Goal: Transaction & Acquisition: Download file/media

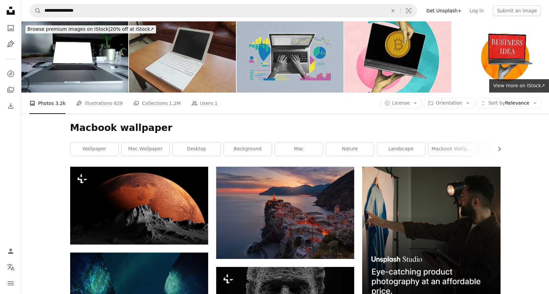
scroll to position [86, 0]
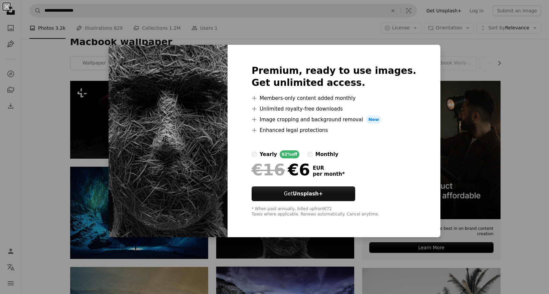
click at [47, 123] on div "An X shape Premium, ready to use images. Get unlimited access. A plus sign Memb…" at bounding box center [274, 147] width 549 height 294
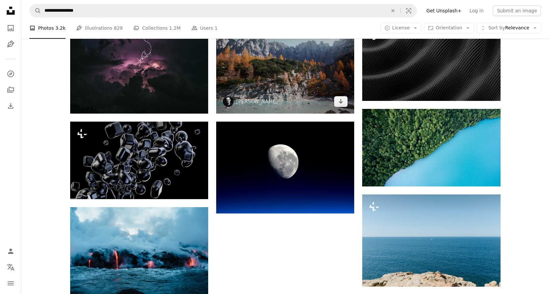
scroll to position [457, 0]
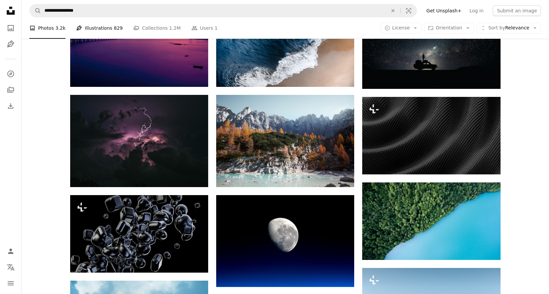
click at [92, 27] on link "Pen Tool Illustrations 829" at bounding box center [99, 27] width 46 height 21
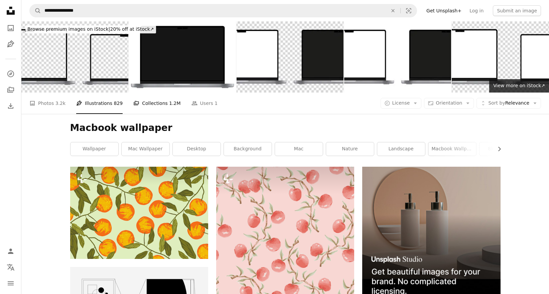
click at [148, 103] on link "A stack of folders Collections 1.2M" at bounding box center [156, 103] width 47 height 21
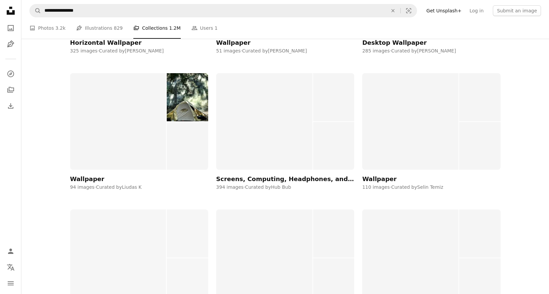
scroll to position [12422, 0]
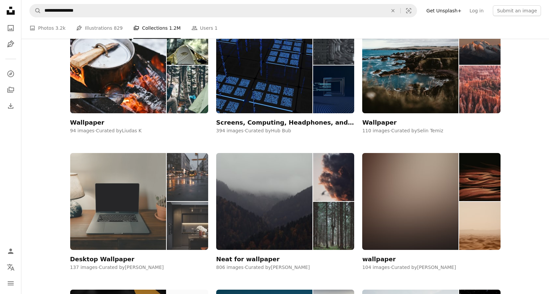
click at [111, 153] on img at bounding box center [118, 201] width 96 height 97
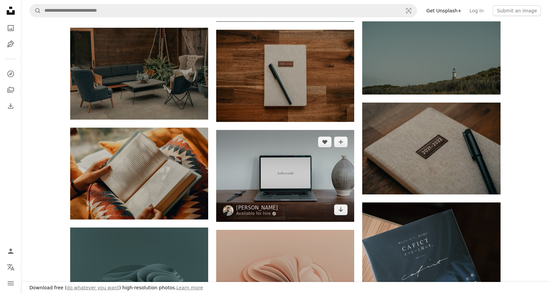
scroll to position [384, 0]
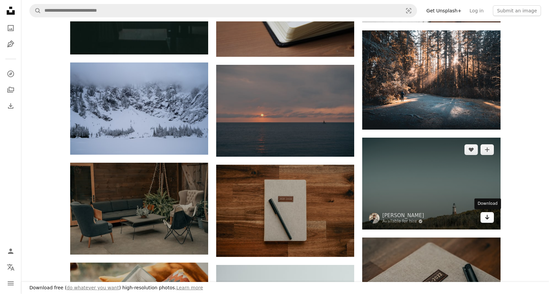
click at [490, 216] on link "Arrow pointing down" at bounding box center [486, 217] width 13 height 11
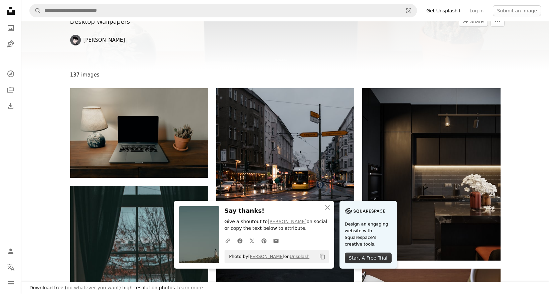
scroll to position [44, 0]
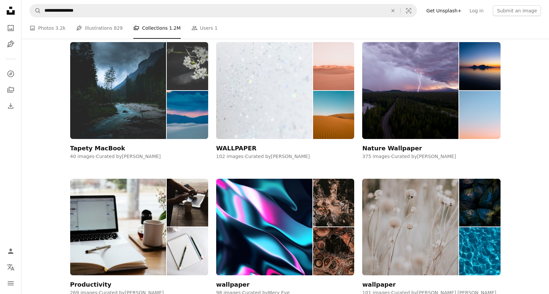
scroll to position [15320, 0]
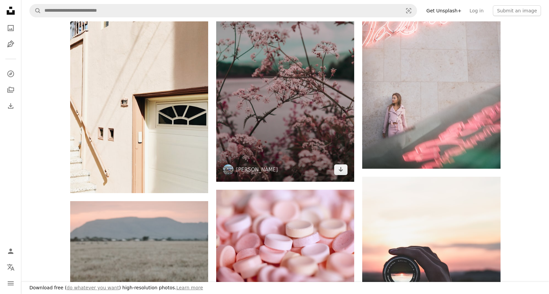
scroll to position [758, 0]
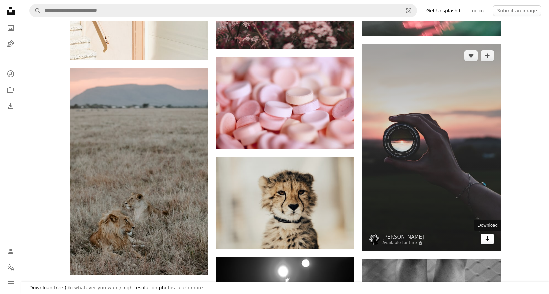
click at [491, 240] on link "Arrow pointing down" at bounding box center [486, 238] width 13 height 11
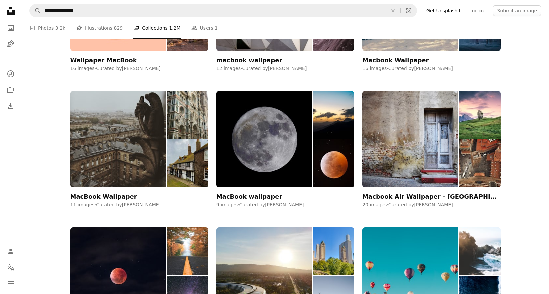
scroll to position [15320, 0]
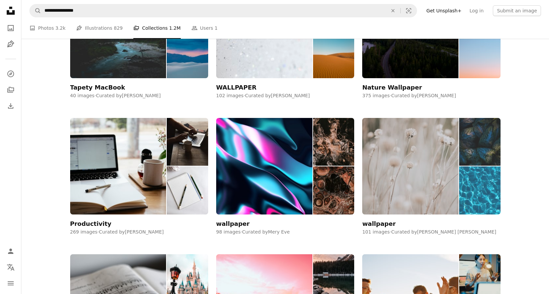
click at [408, 133] on img at bounding box center [410, 166] width 96 height 97
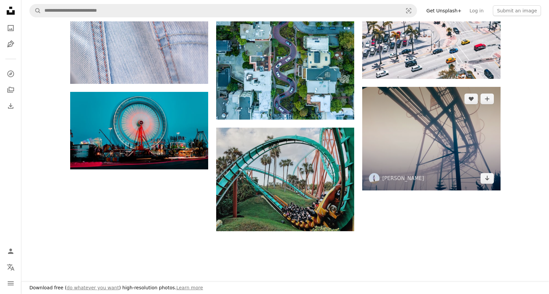
scroll to position [848, 0]
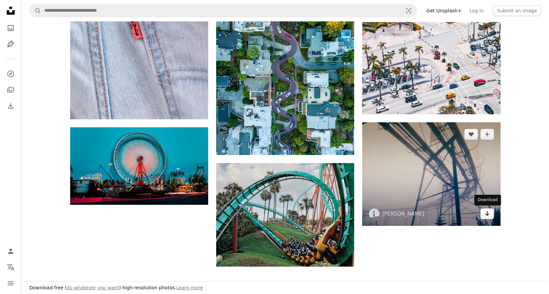
click at [486, 210] on icon "Arrow pointing down" at bounding box center [486, 213] width 5 height 8
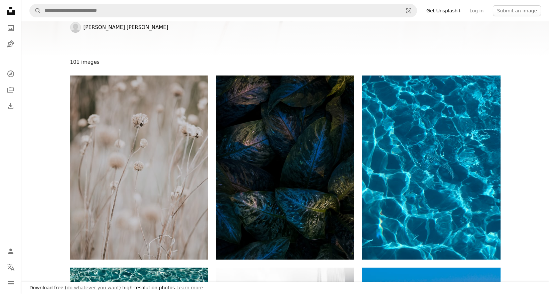
scroll to position [0, 0]
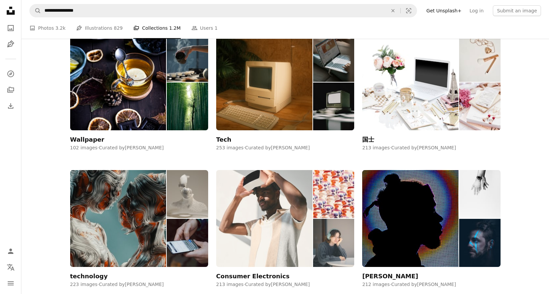
scroll to position [15678, 0]
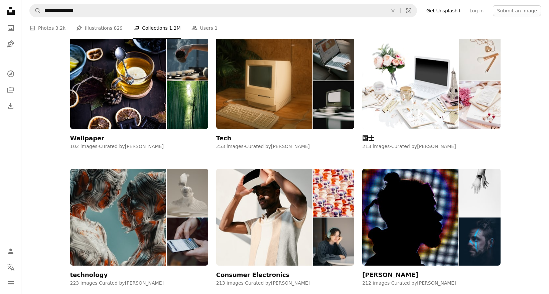
click at [102, 169] on img at bounding box center [118, 217] width 96 height 97
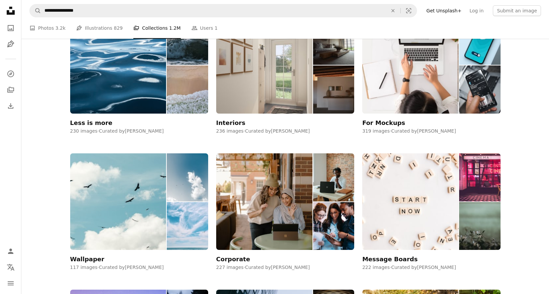
scroll to position [15841, 0]
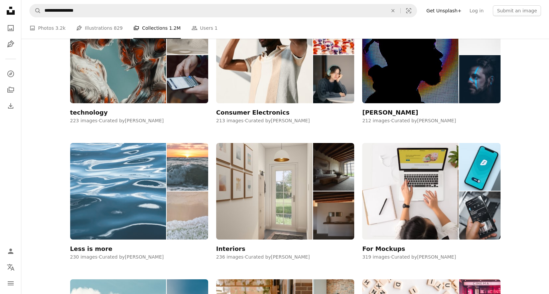
click at [113, 143] on img at bounding box center [118, 191] width 96 height 97
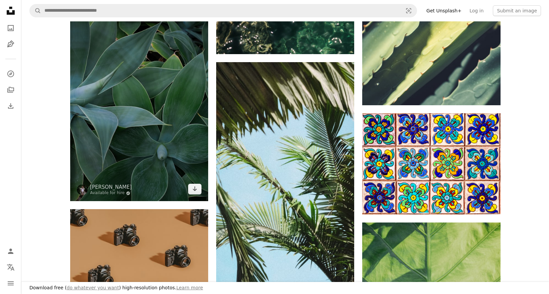
scroll to position [580, 0]
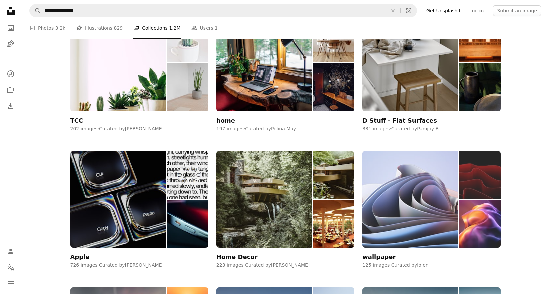
scroll to position [16304, 0]
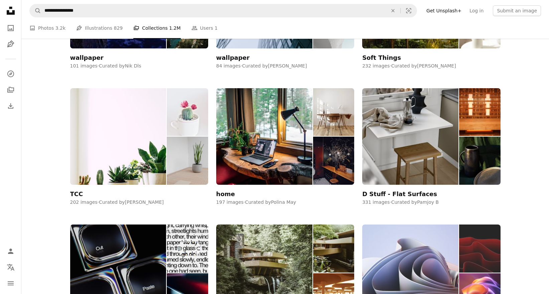
click at [425, 224] on img at bounding box center [410, 272] width 96 height 97
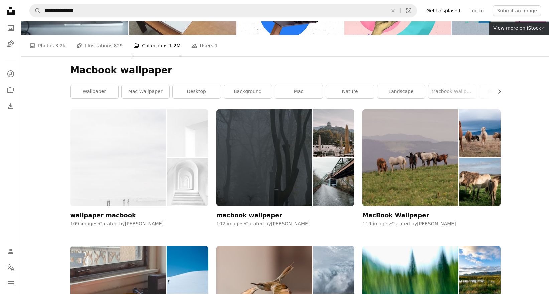
scroll to position [123, 0]
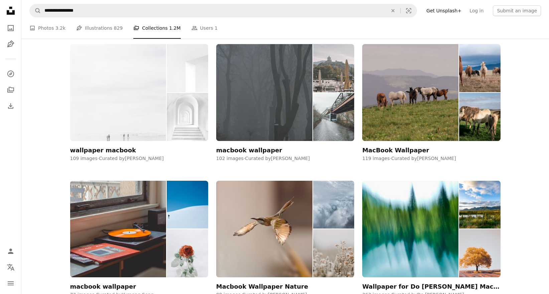
click at [256, 118] on img at bounding box center [264, 92] width 96 height 97
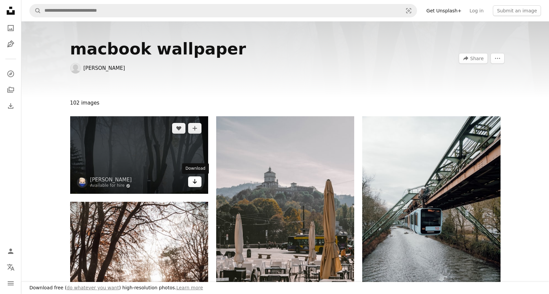
click at [198, 182] on link "Arrow pointing down" at bounding box center [194, 181] width 13 height 11
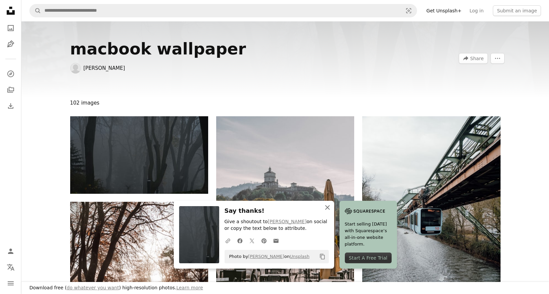
click at [326, 207] on icon "button" at bounding box center [327, 207] width 5 height 5
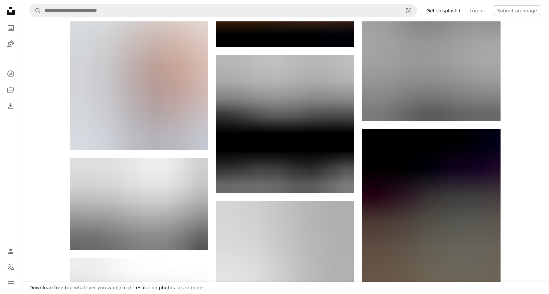
scroll to position [723, 0]
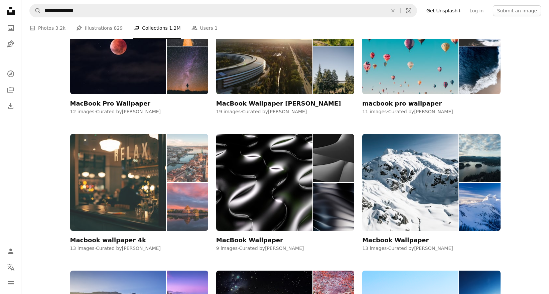
scroll to position [1026, 0]
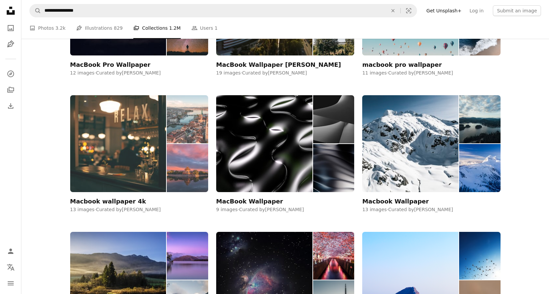
click at [130, 158] on img at bounding box center [118, 143] width 96 height 97
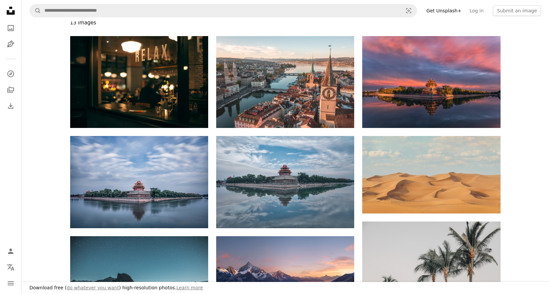
scroll to position [15, 0]
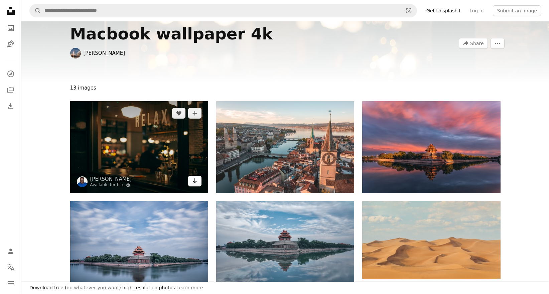
click at [196, 181] on icon "Download" at bounding box center [195, 180] width 4 height 5
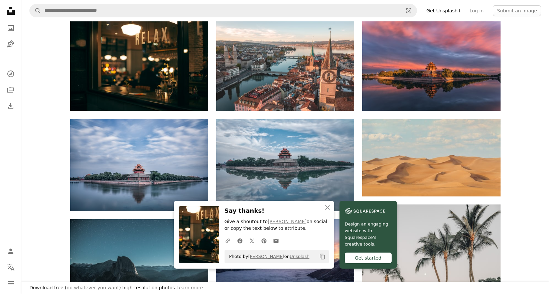
scroll to position [154, 0]
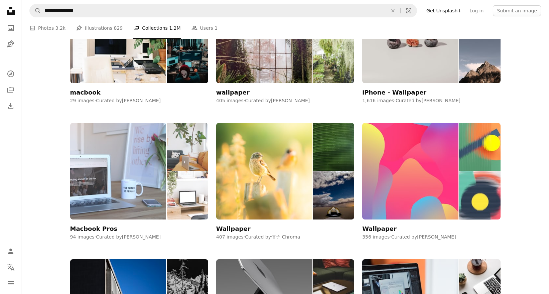
scroll to position [4327, 0]
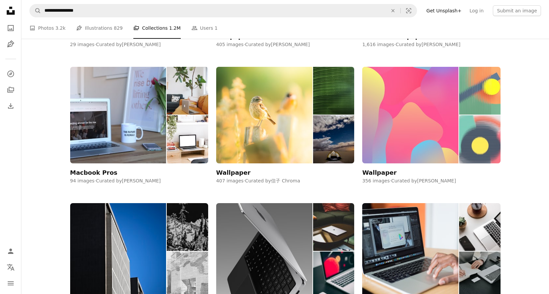
click at [430, 117] on img at bounding box center [410, 115] width 96 height 97
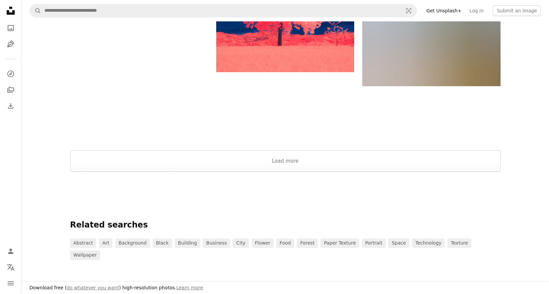
scroll to position [1300, 0]
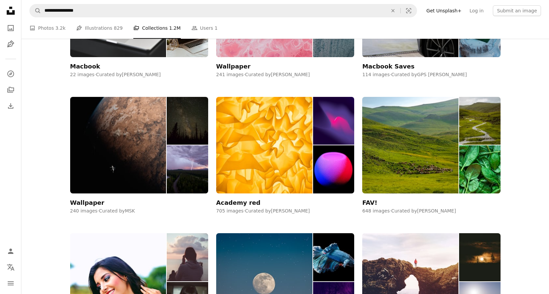
scroll to position [5306, 0]
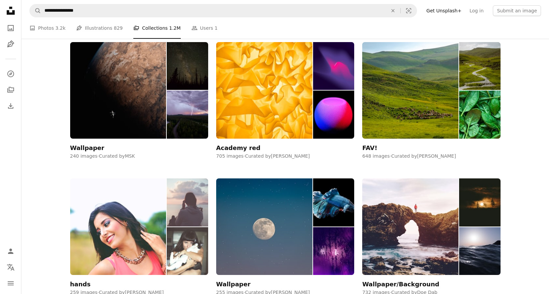
click at [129, 178] on img at bounding box center [118, 226] width 96 height 97
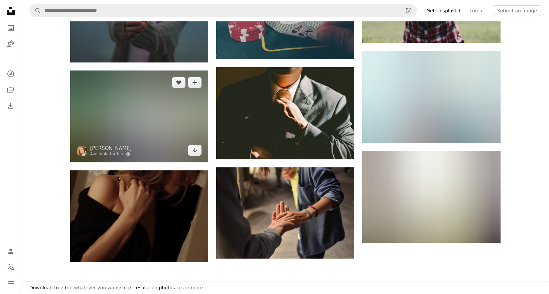
scroll to position [606, 0]
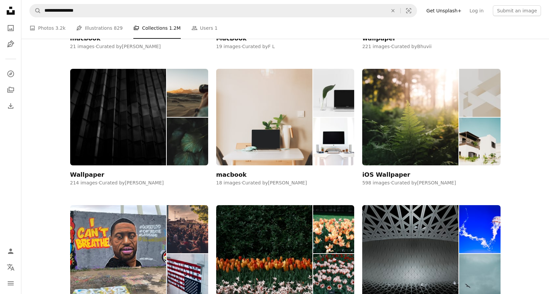
scroll to position [5970, 0]
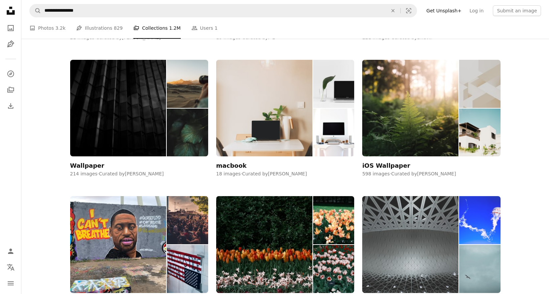
click at [397, 221] on img at bounding box center [410, 244] width 96 height 97
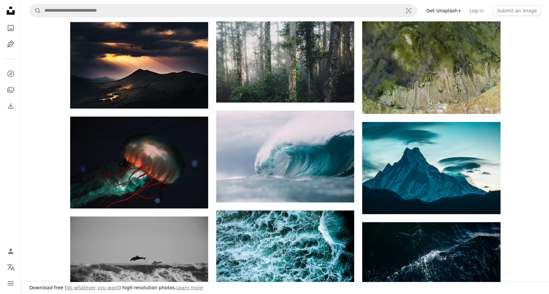
scroll to position [235, 0]
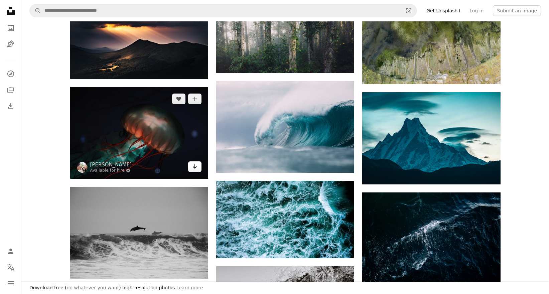
click at [194, 168] on icon "Arrow pointing down" at bounding box center [194, 166] width 5 height 8
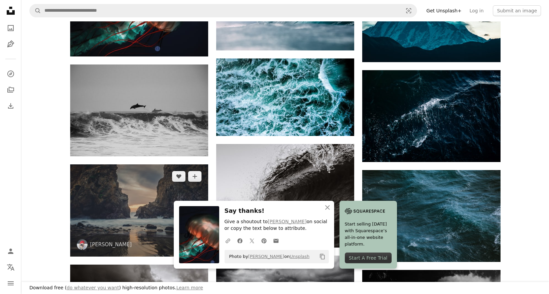
scroll to position [433, 0]
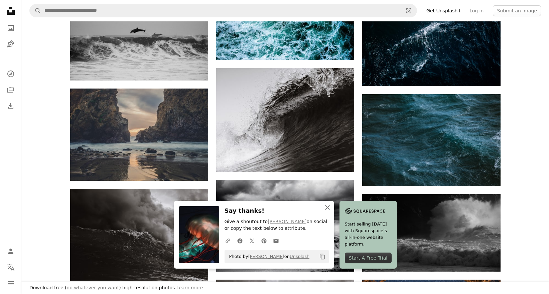
click at [327, 206] on icon "An X shape" at bounding box center [327, 207] width 8 height 8
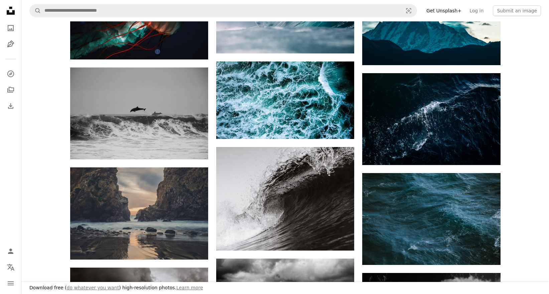
scroll to position [0, 0]
